Goal: Information Seeking & Learning: Learn about a topic

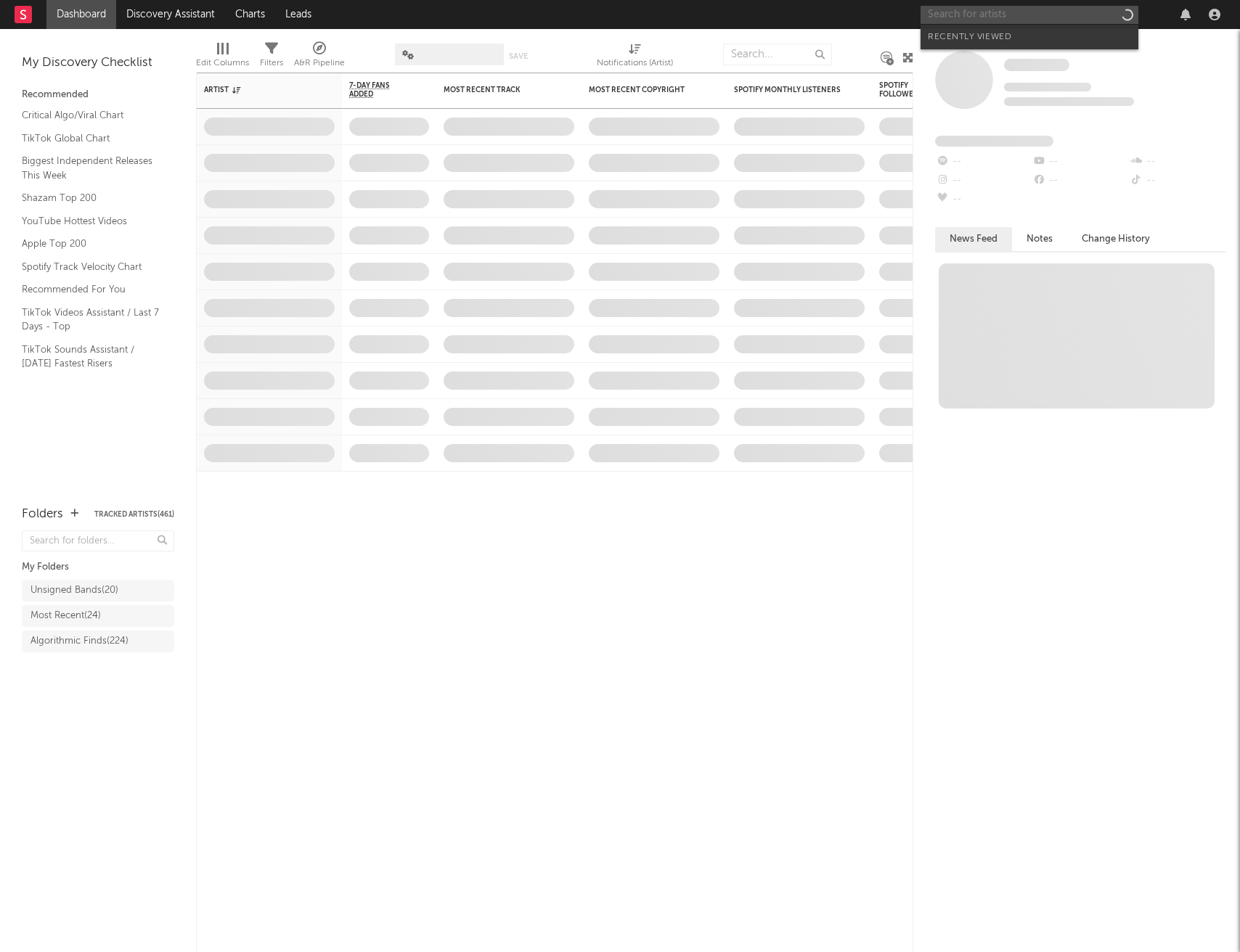
click at [1003, 15] on input "text" at bounding box center [1029, 14] width 218 height 18
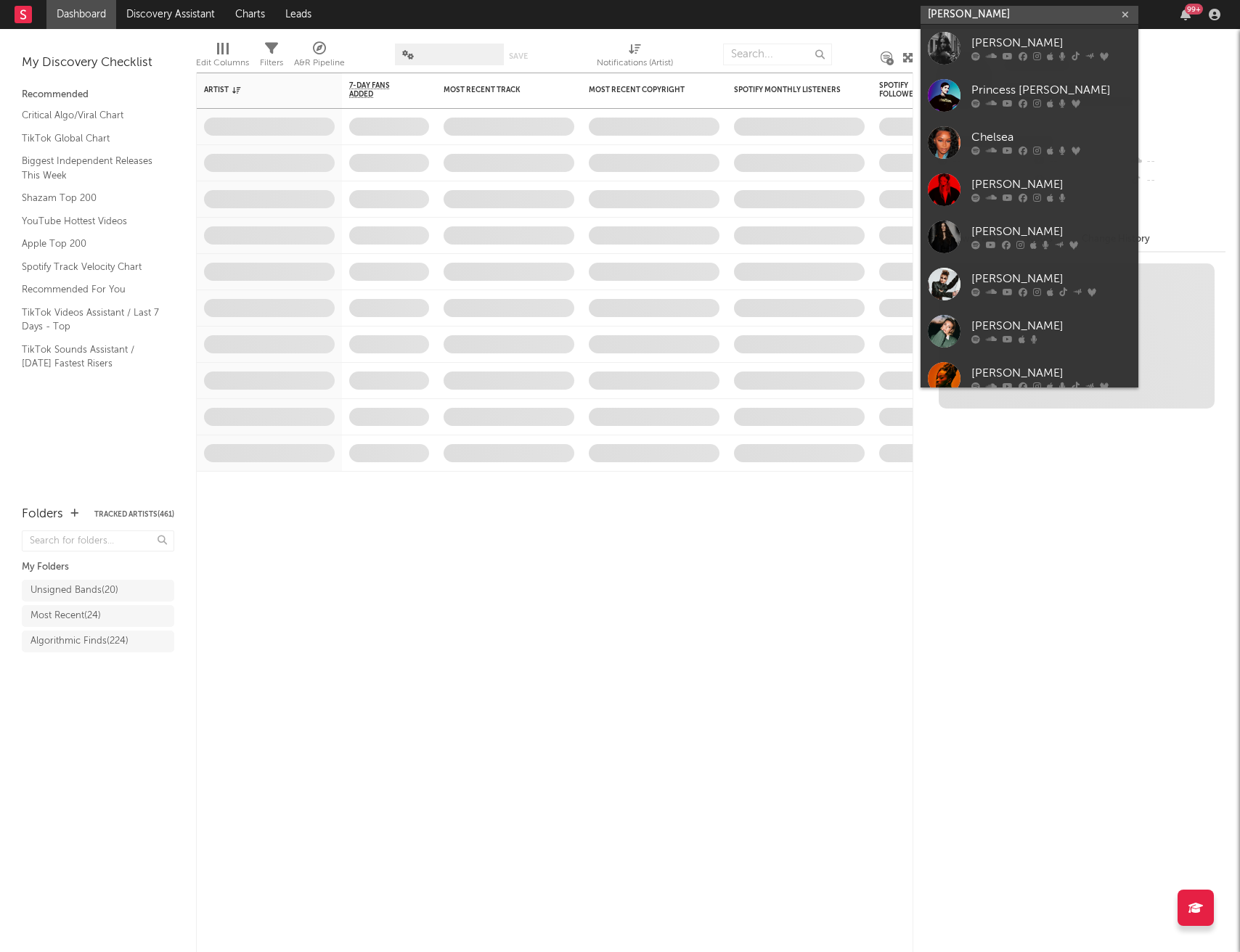
type input "[PERSON_NAME]"
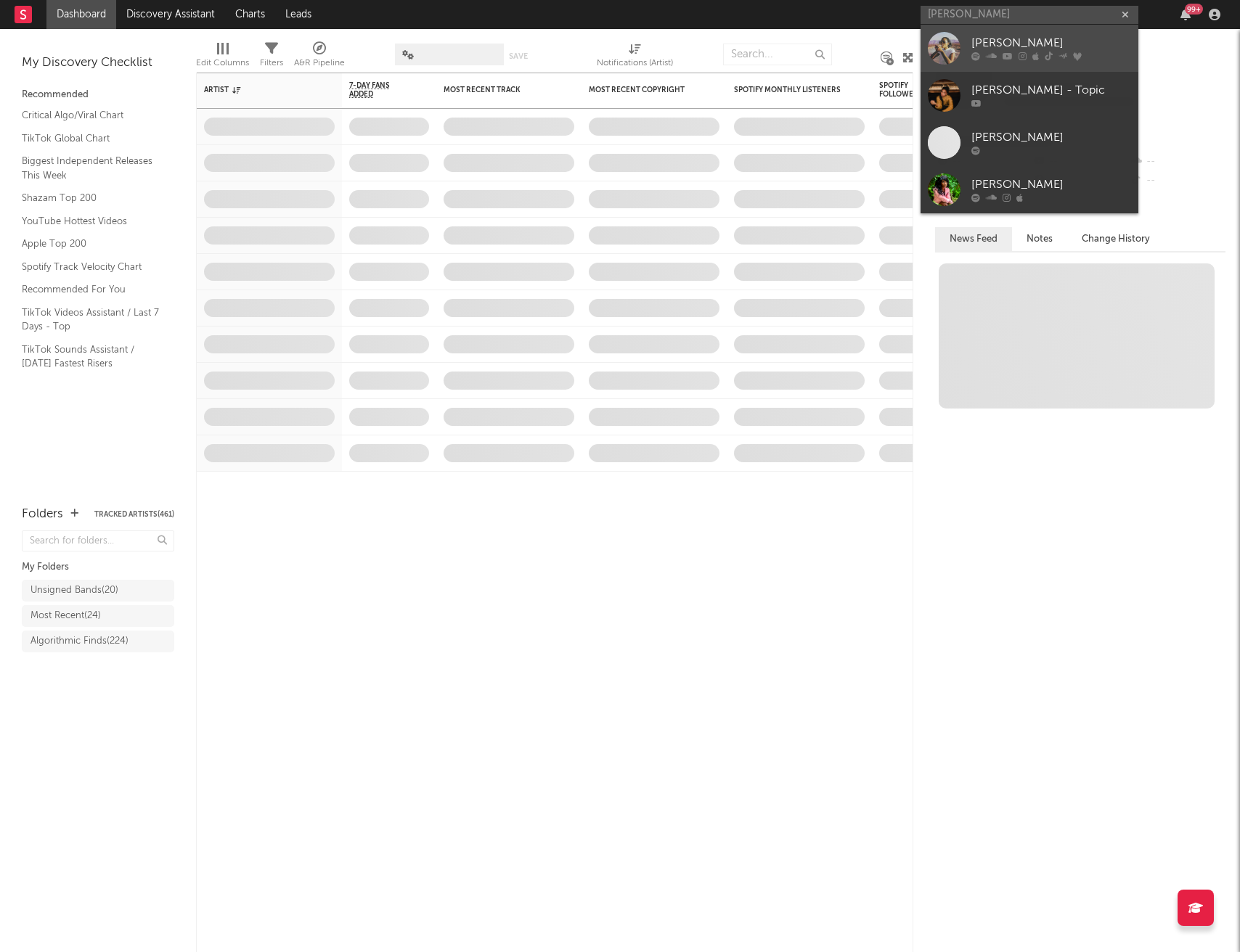
click at [1027, 34] on div "[PERSON_NAME]" at bounding box center [1050, 43] width 159 height 18
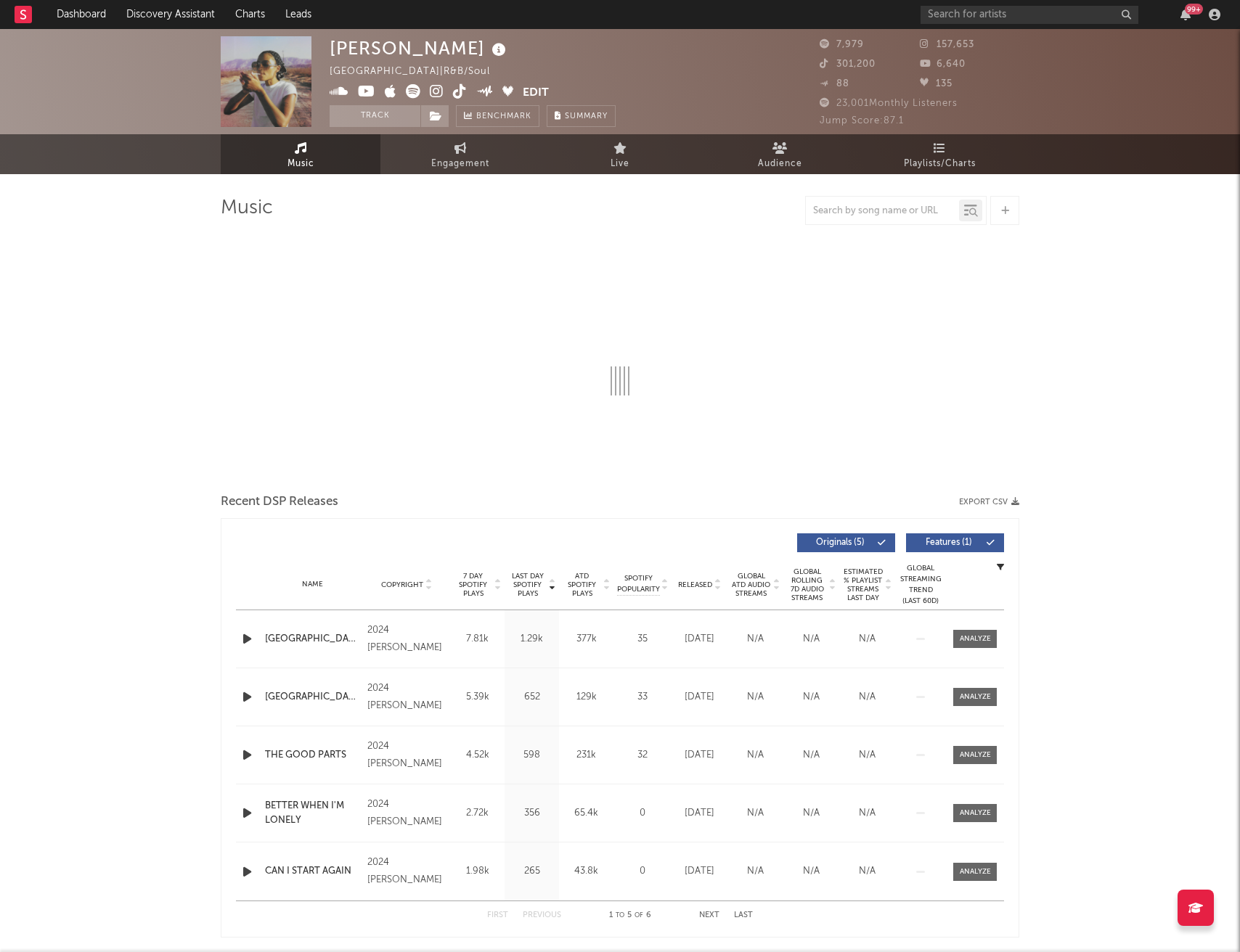
select select "1w"
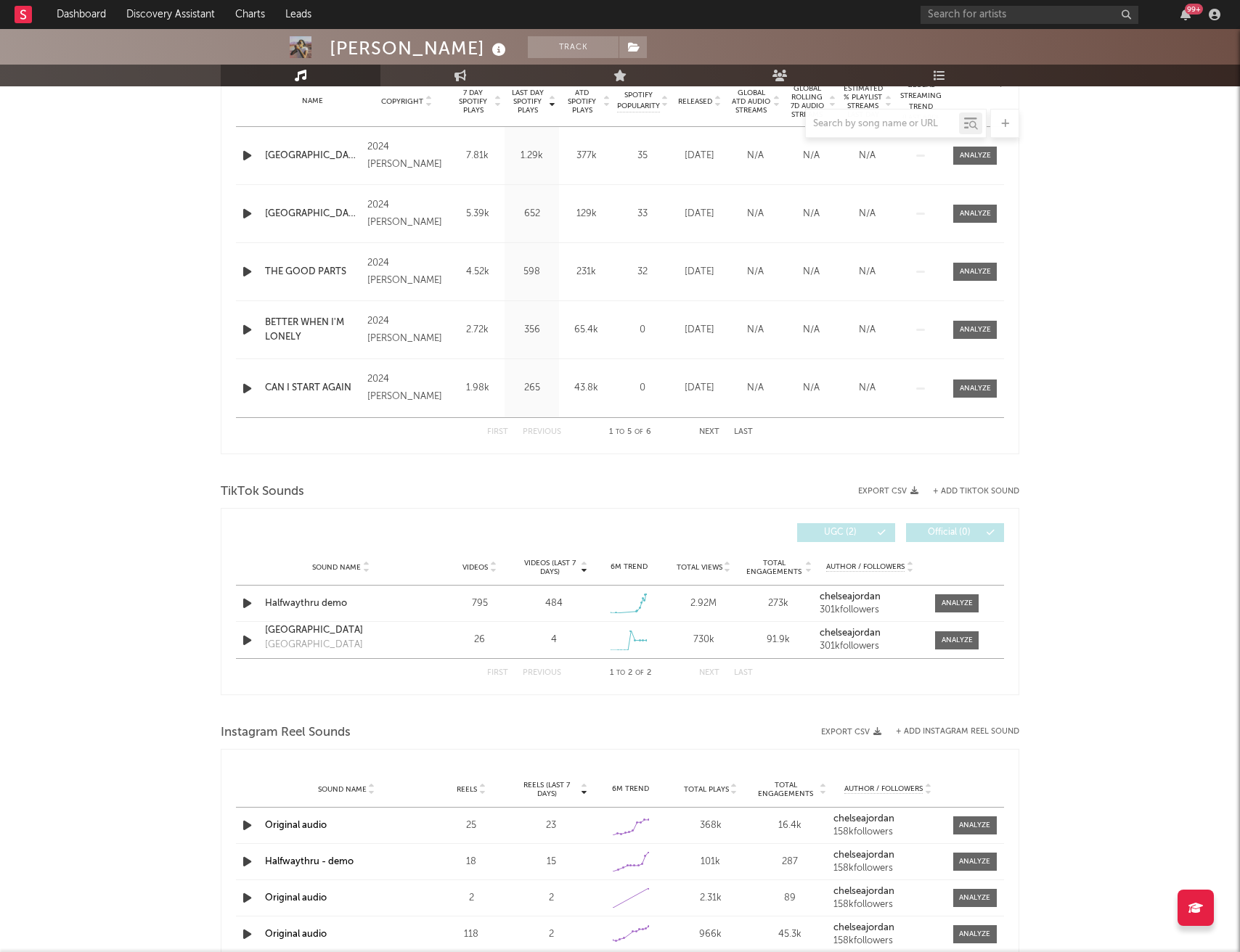
scroll to position [603, 0]
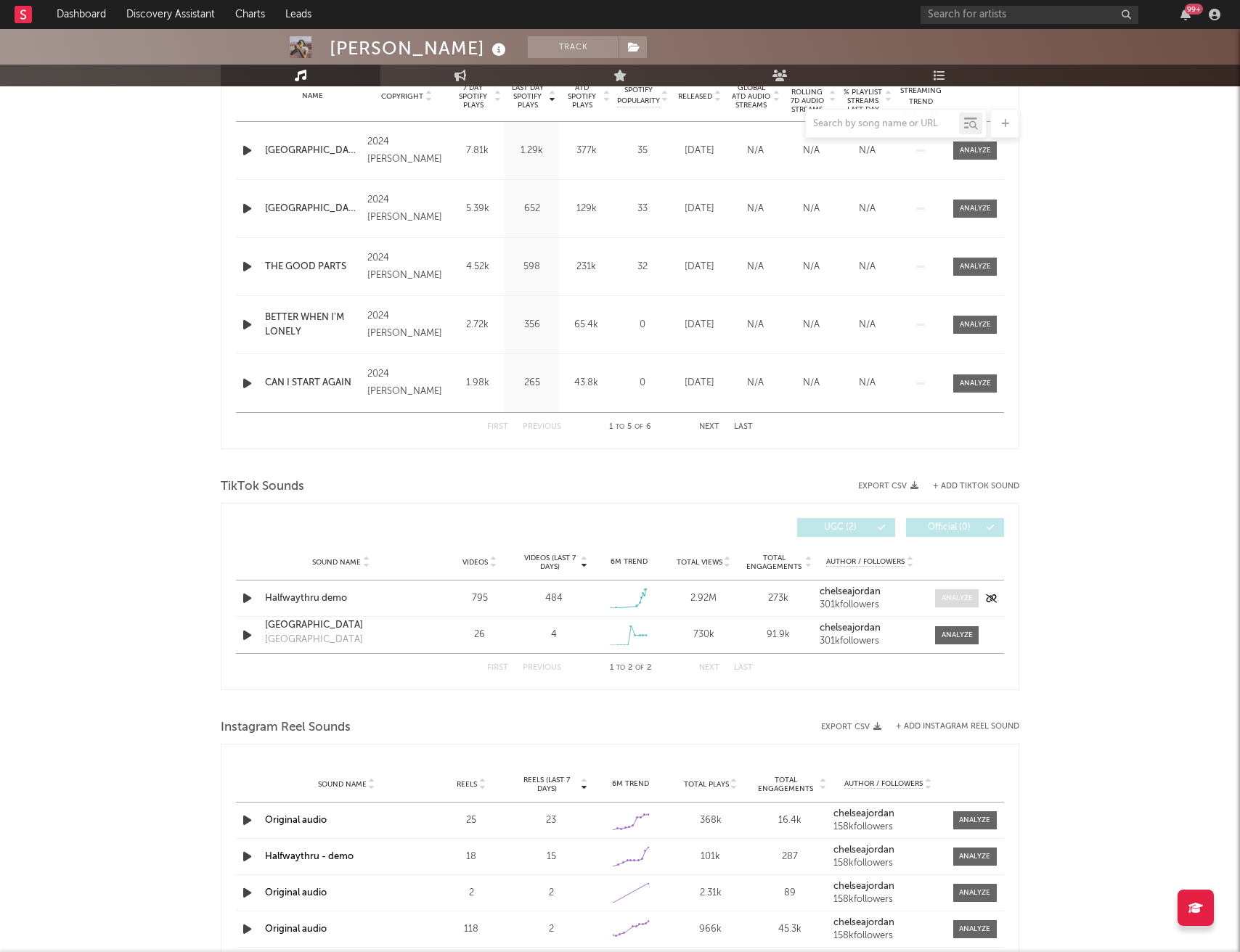
click at [952, 602] on div at bounding box center [958, 599] width 32 height 11
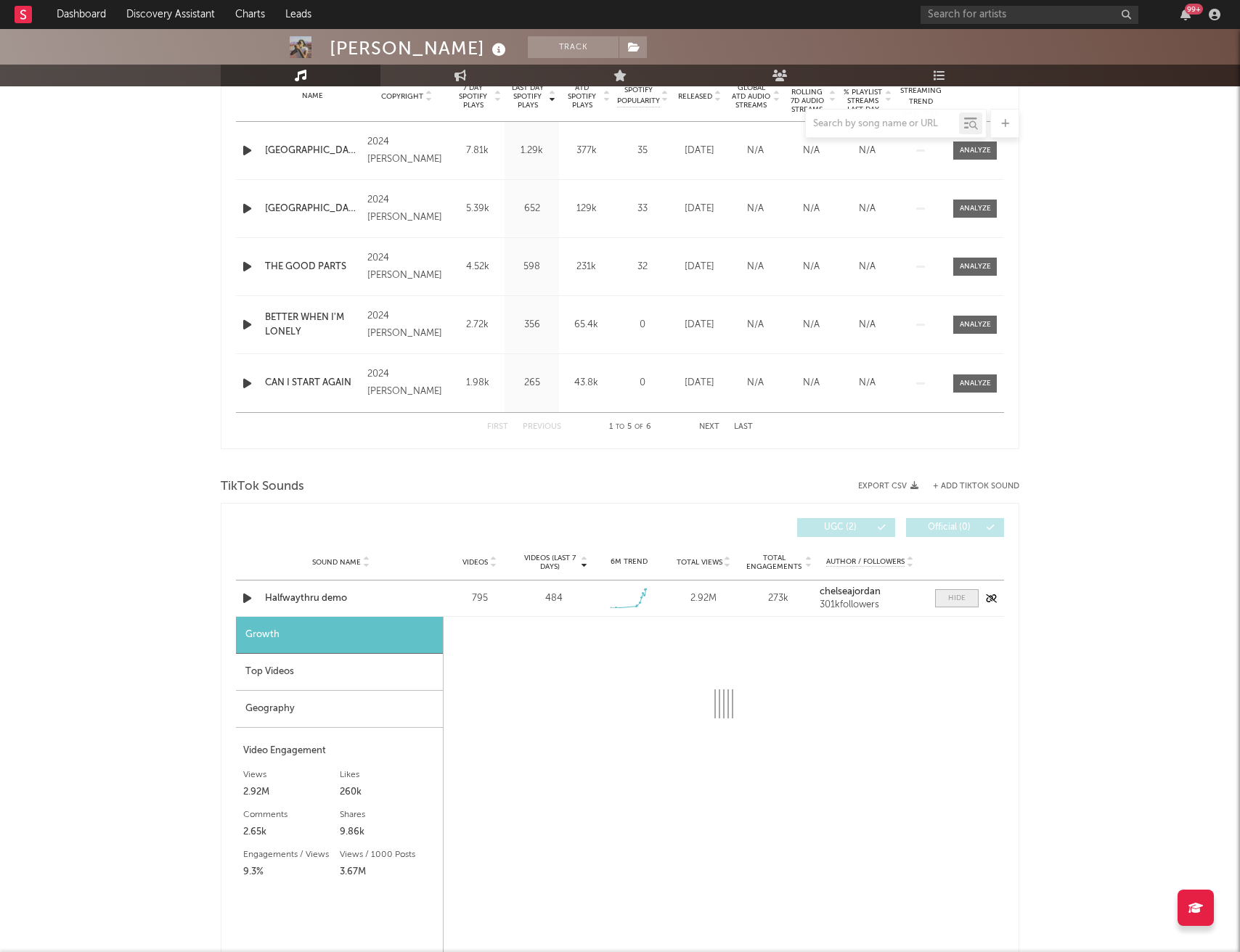
select select "1w"
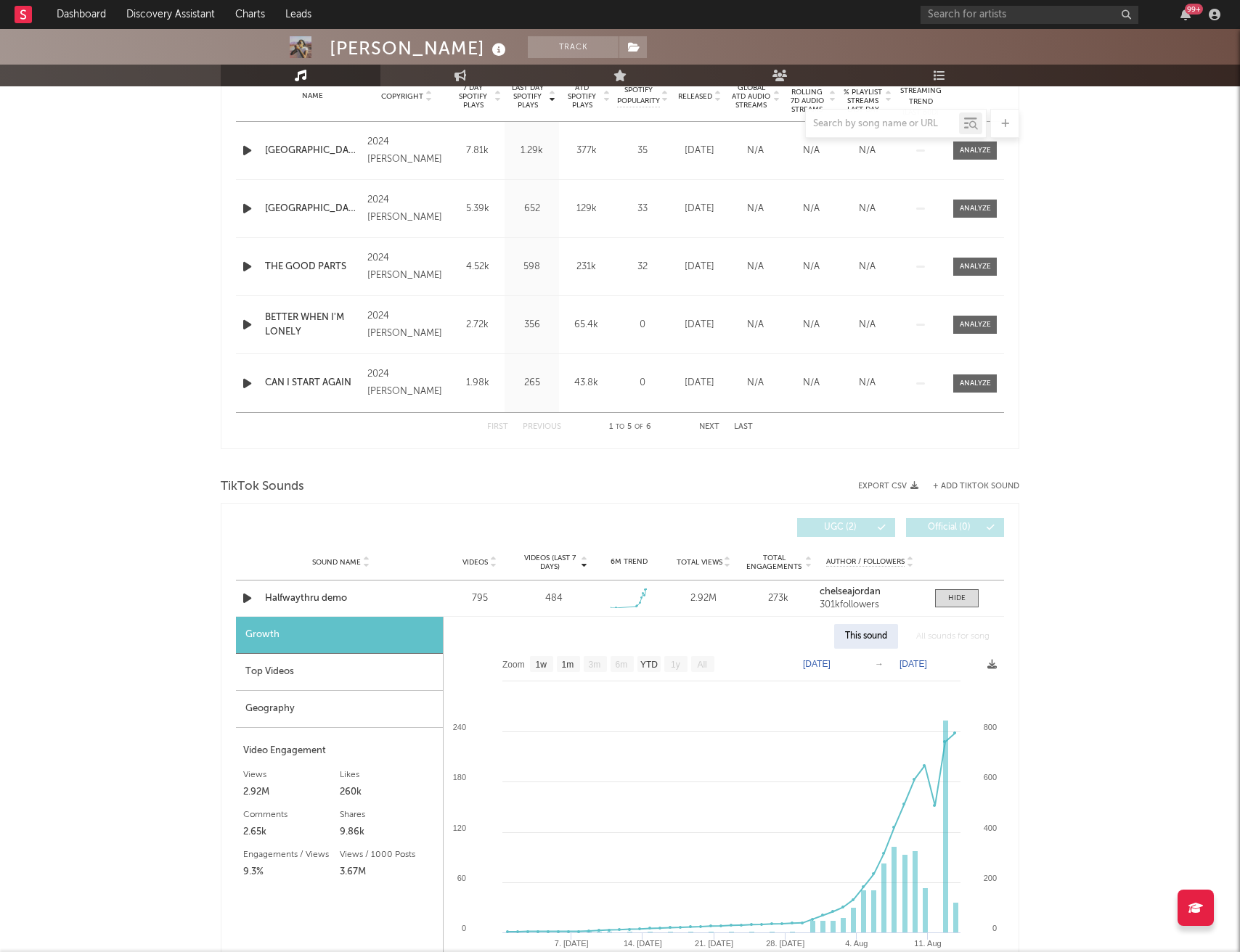
scroll to position [677, 0]
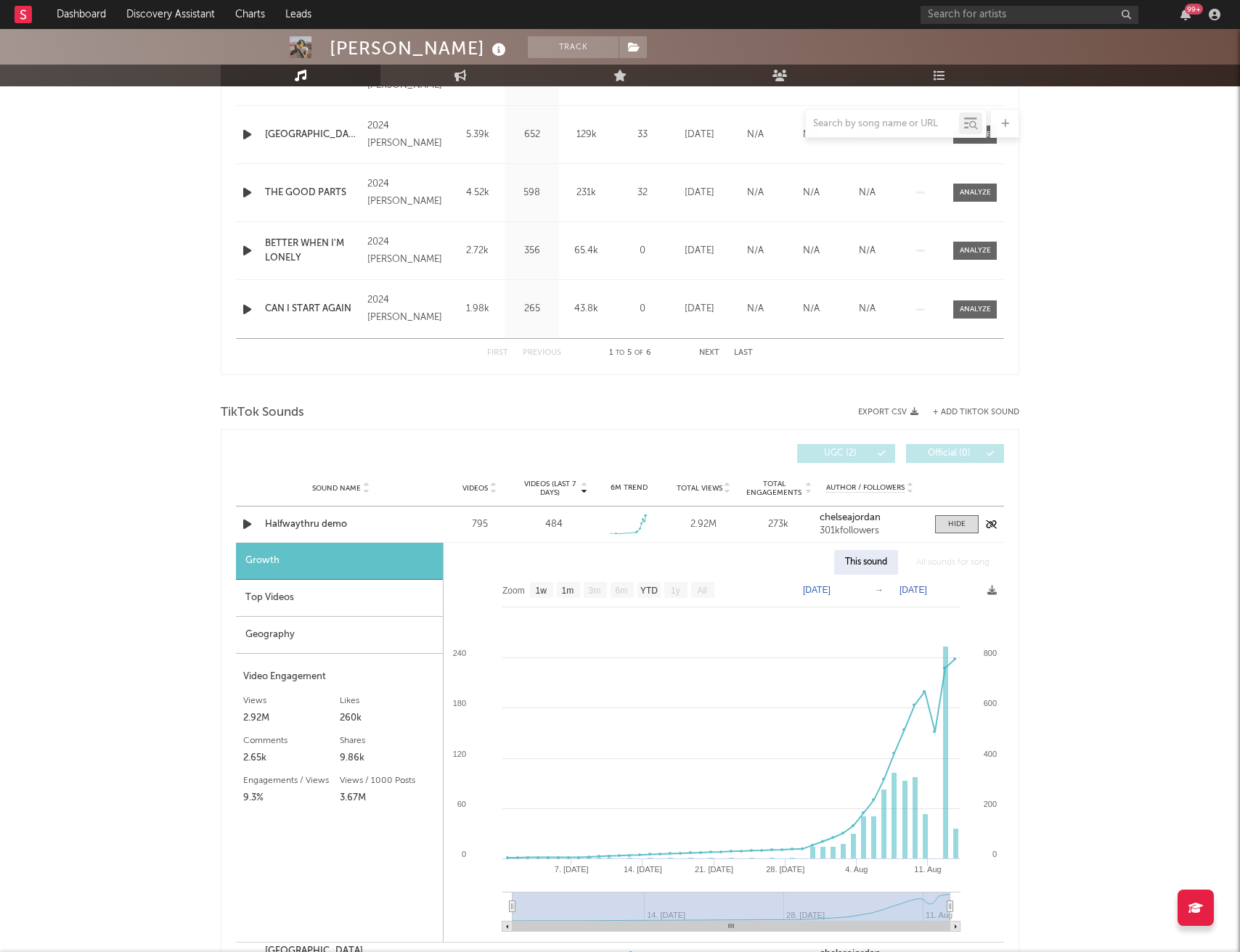
click at [243, 523] on icon "button" at bounding box center [247, 524] width 15 height 18
click at [245, 523] on icon "button" at bounding box center [246, 524] width 14 height 18
click at [955, 527] on div at bounding box center [957, 524] width 18 height 11
